Goal: Navigation & Orientation: Find specific page/section

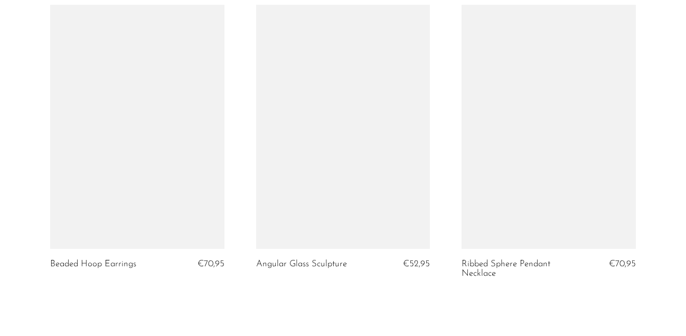
scroll to position [3530, 0]
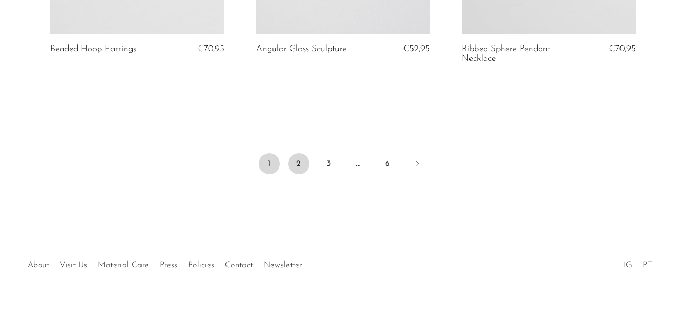
click at [297, 159] on link "2" at bounding box center [298, 163] width 21 height 21
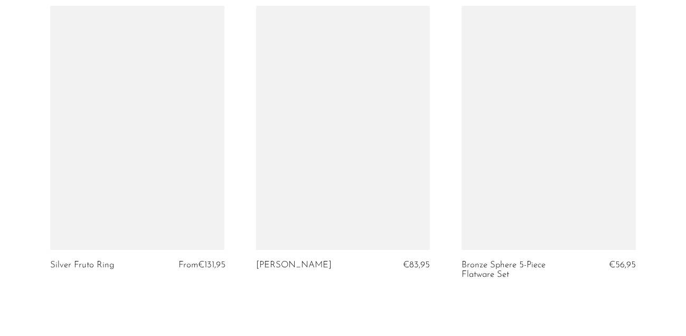
scroll to position [3539, 0]
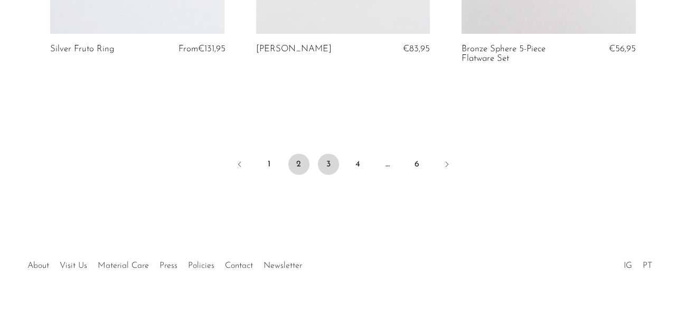
click at [325, 159] on link "3" at bounding box center [328, 164] width 21 height 21
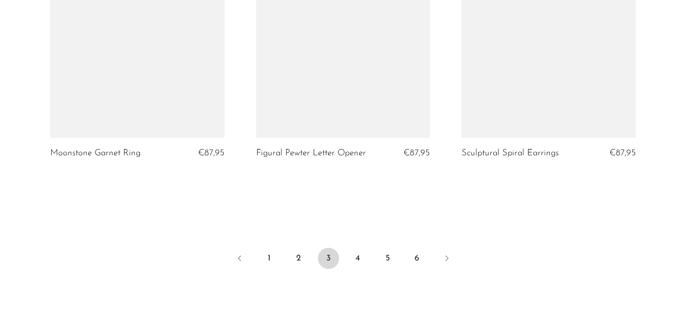
scroll to position [3436, 0]
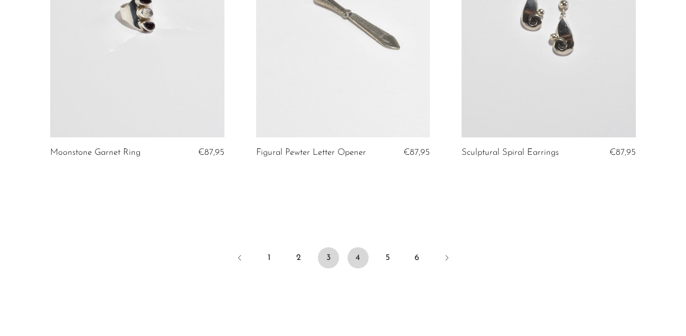
click at [356, 268] on link "4" at bounding box center [357, 257] width 21 height 21
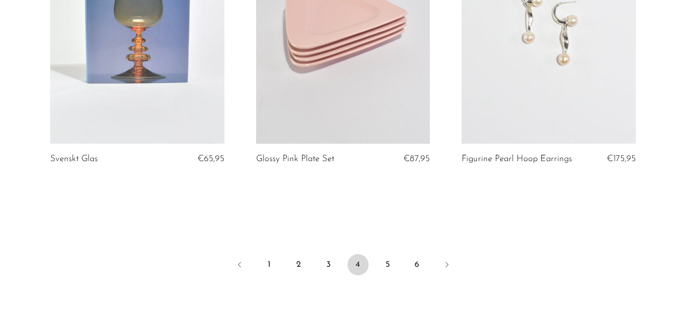
scroll to position [3473, 0]
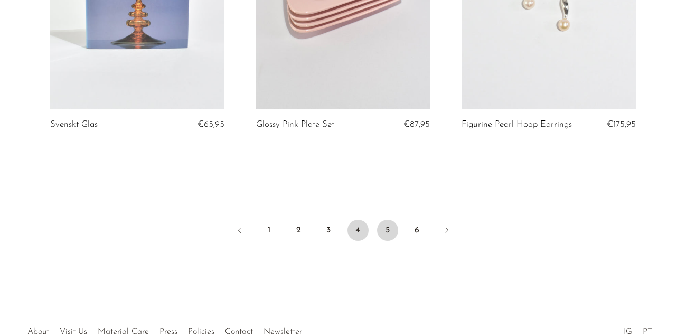
click at [387, 220] on link "5" at bounding box center [387, 230] width 21 height 21
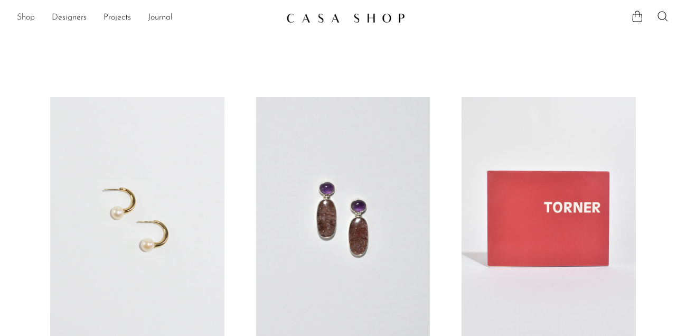
click at [28, 15] on link "Shop" at bounding box center [26, 18] width 18 height 14
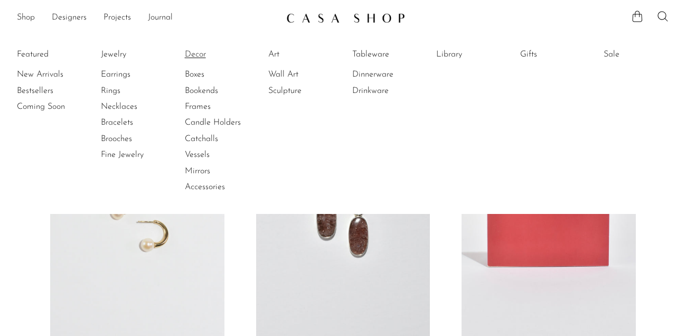
click at [195, 52] on link "Decor" at bounding box center [224, 55] width 79 height 12
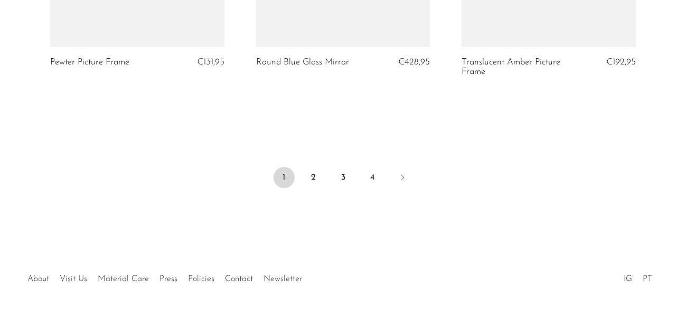
scroll to position [3526, 0]
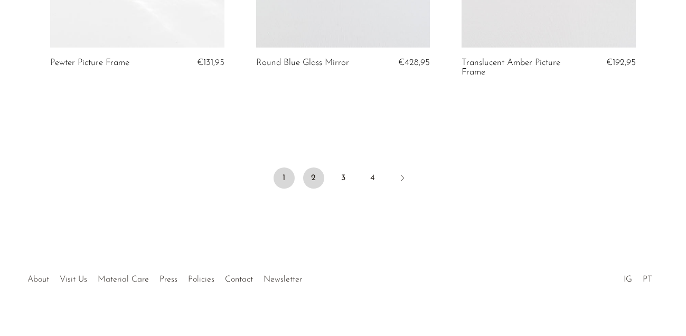
click at [318, 181] on link "2" at bounding box center [313, 177] width 21 height 21
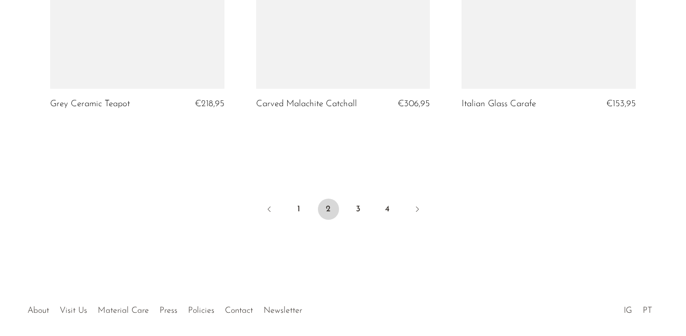
scroll to position [3487, 0]
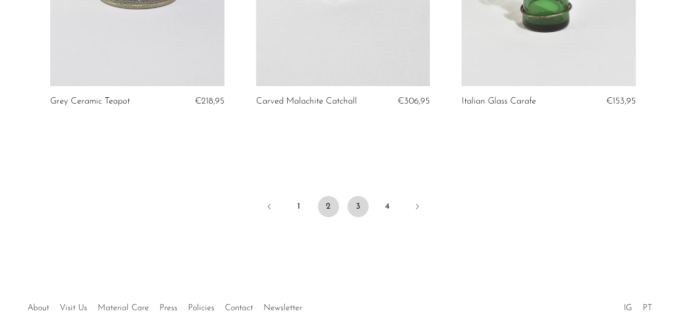
click at [357, 206] on link "3" at bounding box center [357, 206] width 21 height 21
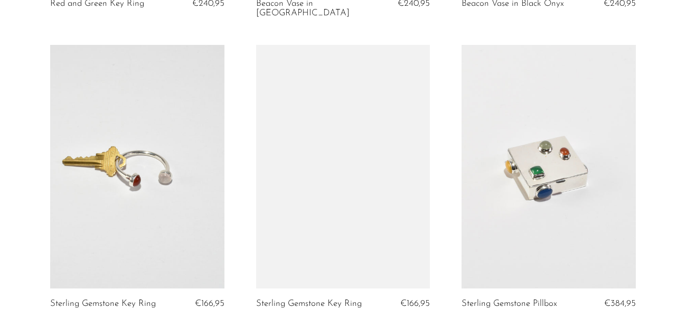
scroll to position [3530, 0]
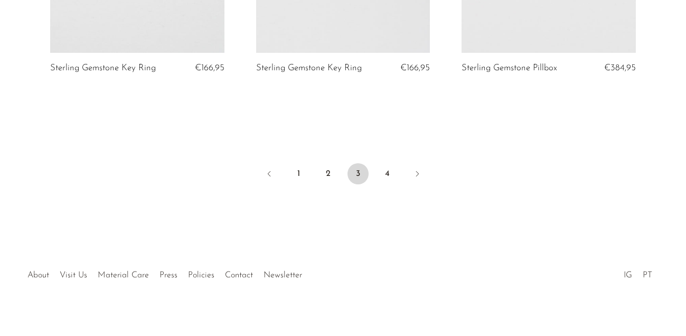
click at [379, 174] on li "4" at bounding box center [387, 174] width 21 height 23
click at [385, 166] on link "4" at bounding box center [387, 173] width 21 height 21
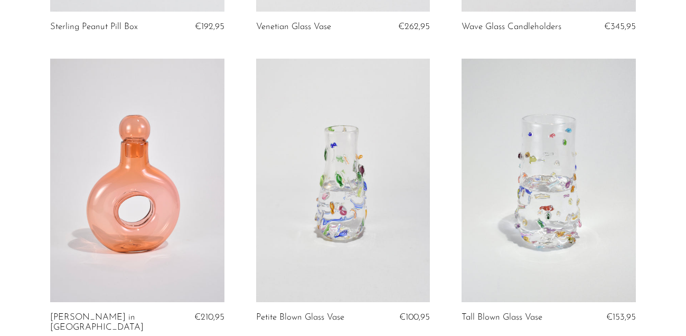
scroll to position [618, 0]
